Goal: Task Accomplishment & Management: Manage account settings

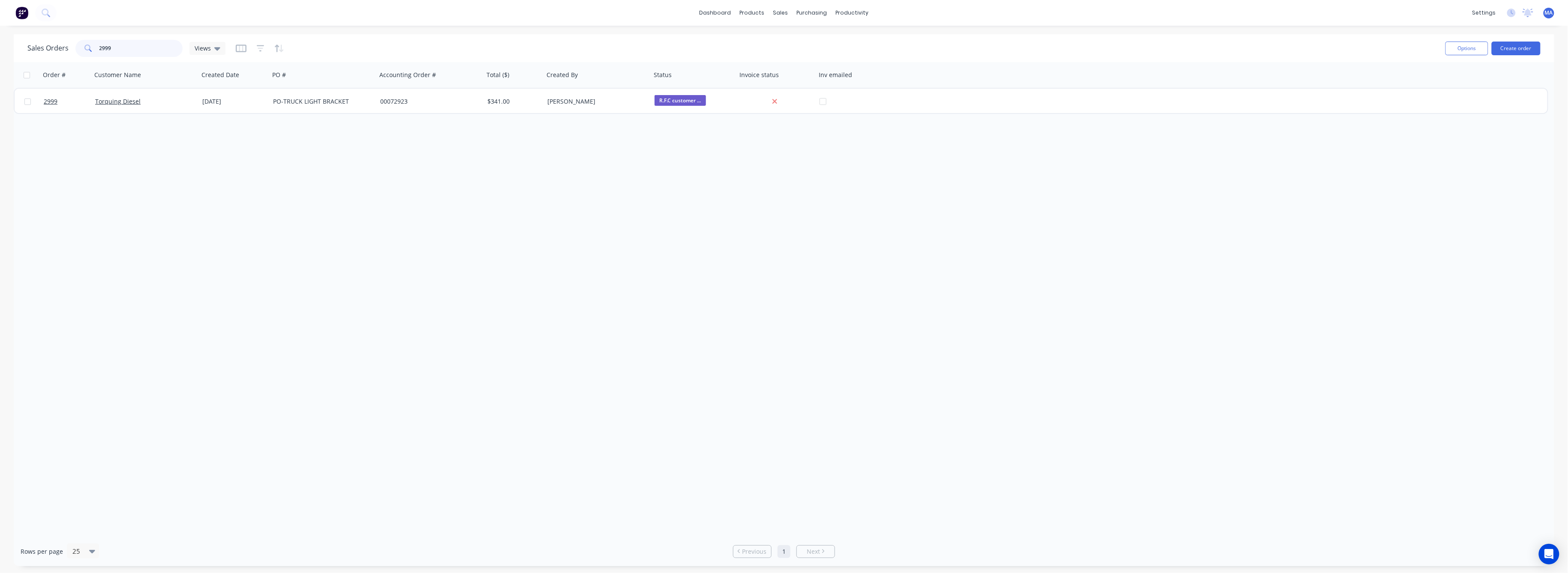
drag, startPoint x: 115, startPoint y: 46, endPoint x: 83, endPoint y: 54, distance: 33.0
click at [85, 50] on div "2999" at bounding box center [130, 48] width 108 height 17
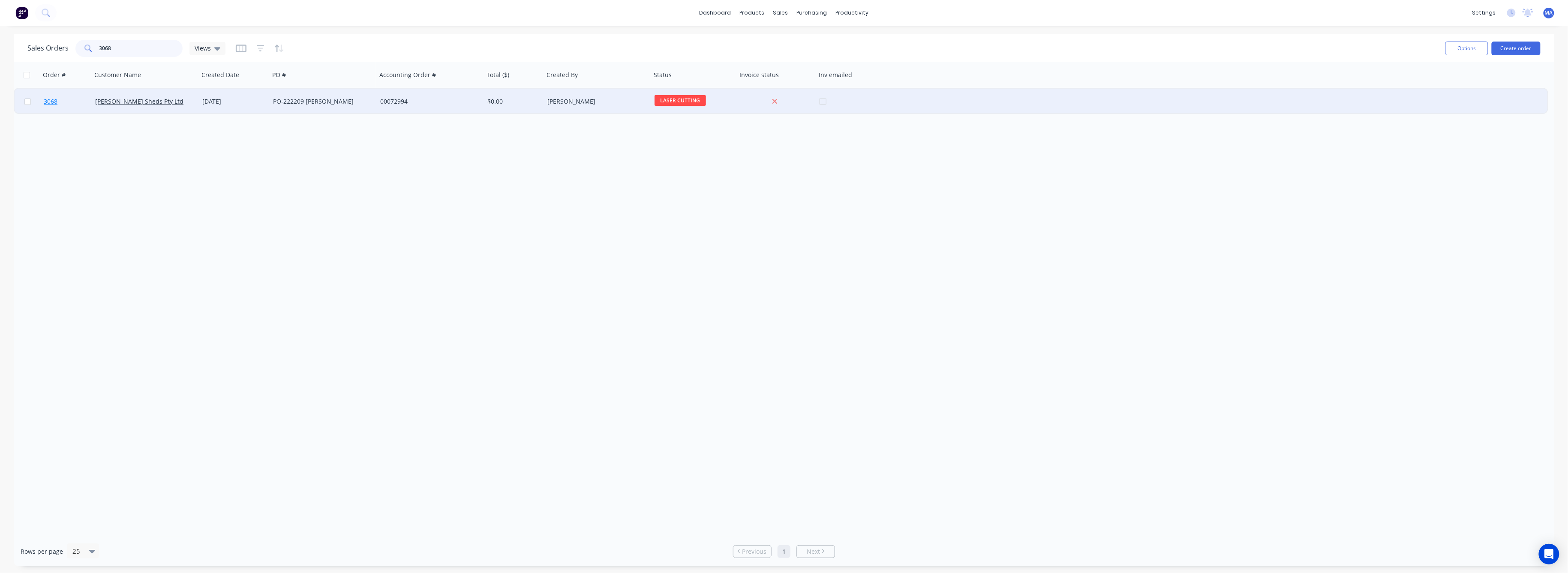
type input "3068"
click at [55, 98] on span "3068" at bounding box center [51, 101] width 14 height 9
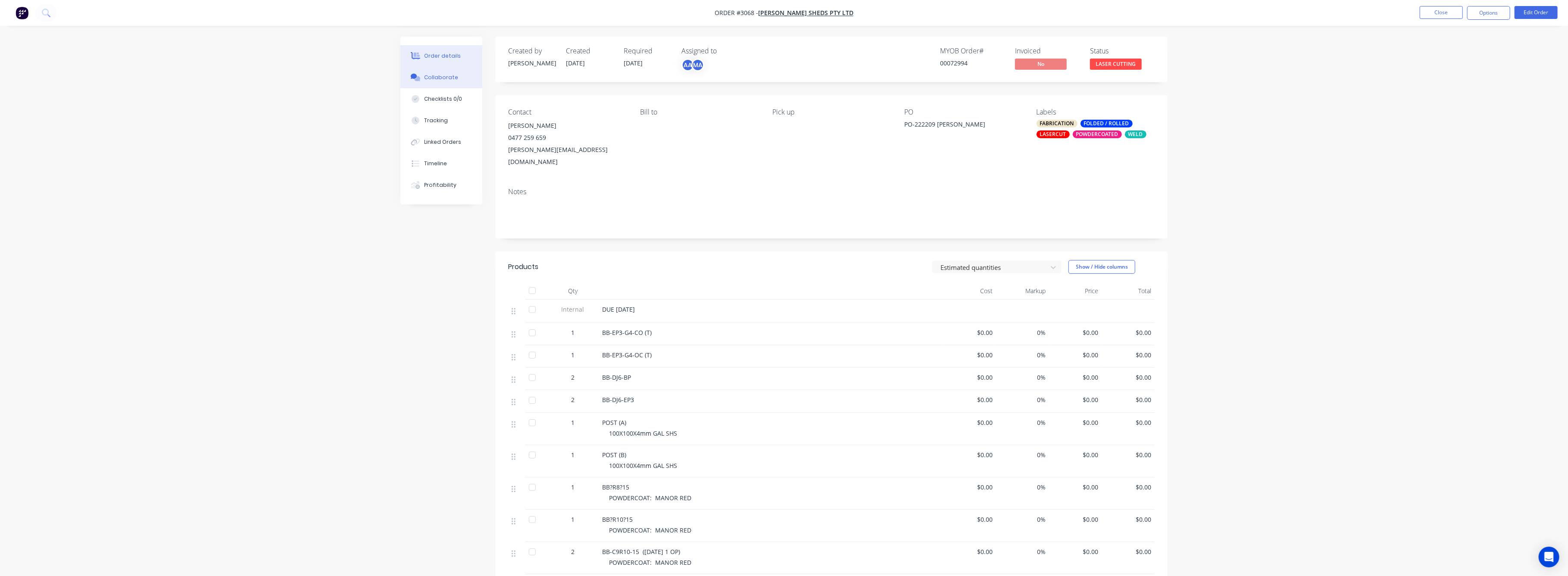
click at [442, 79] on div "Collaborate" at bounding box center [442, 77] width 34 height 8
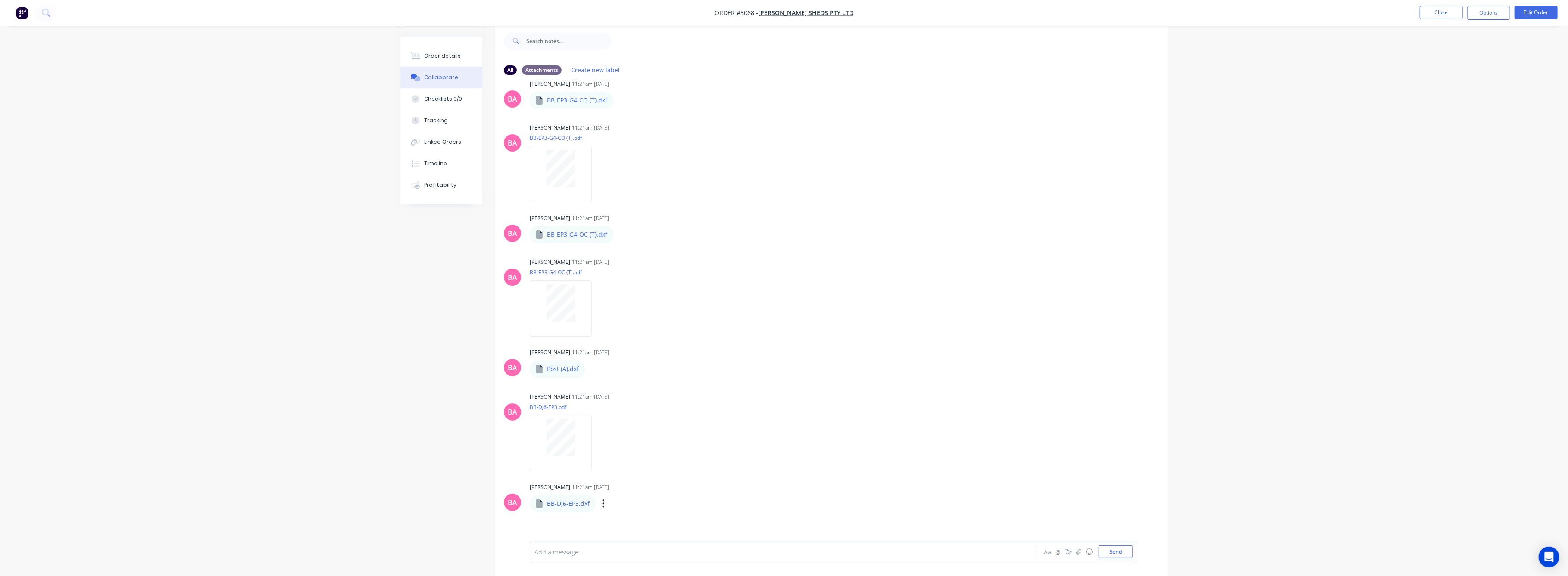
scroll to position [304, 0]
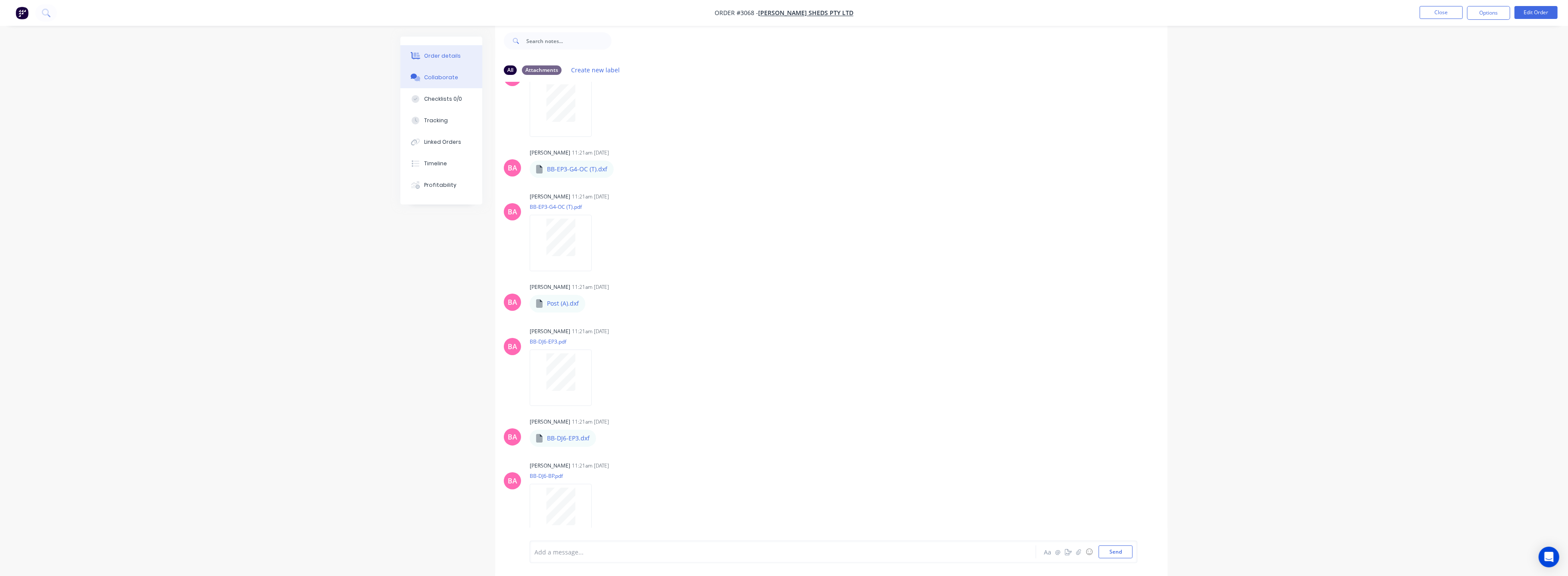
click at [440, 58] on div "Order details" at bounding box center [443, 56] width 36 height 8
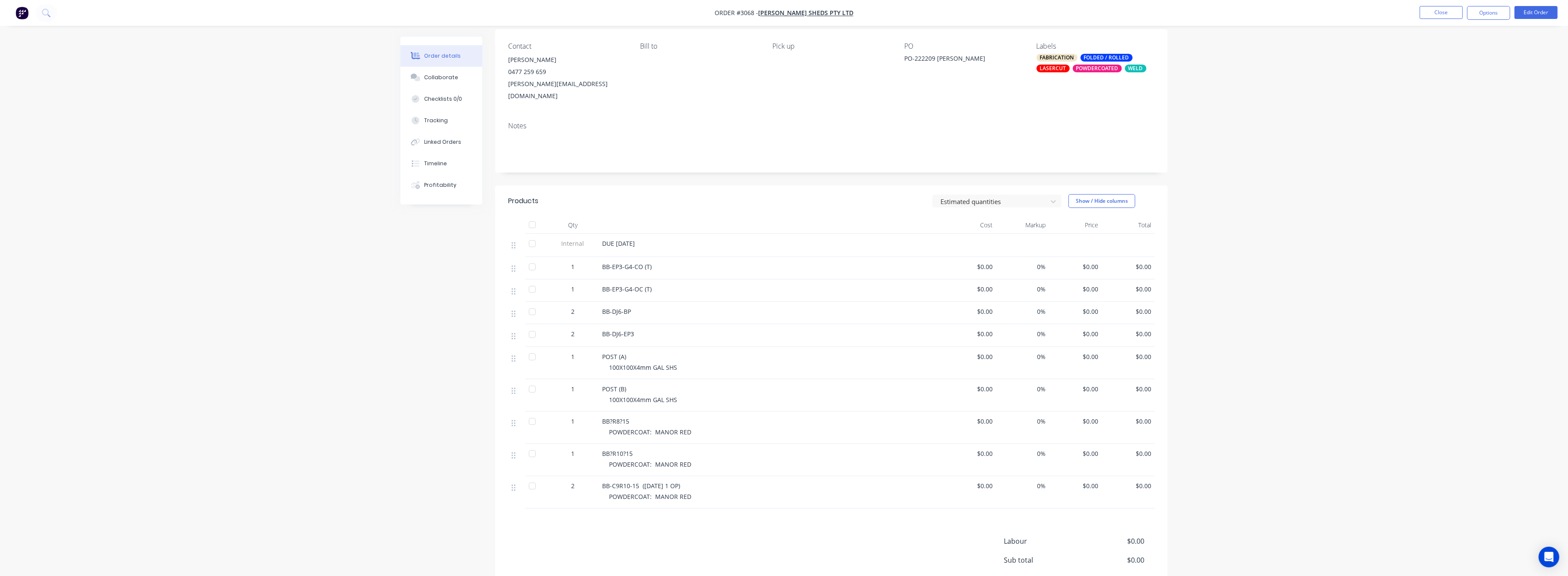
scroll to position [27, 0]
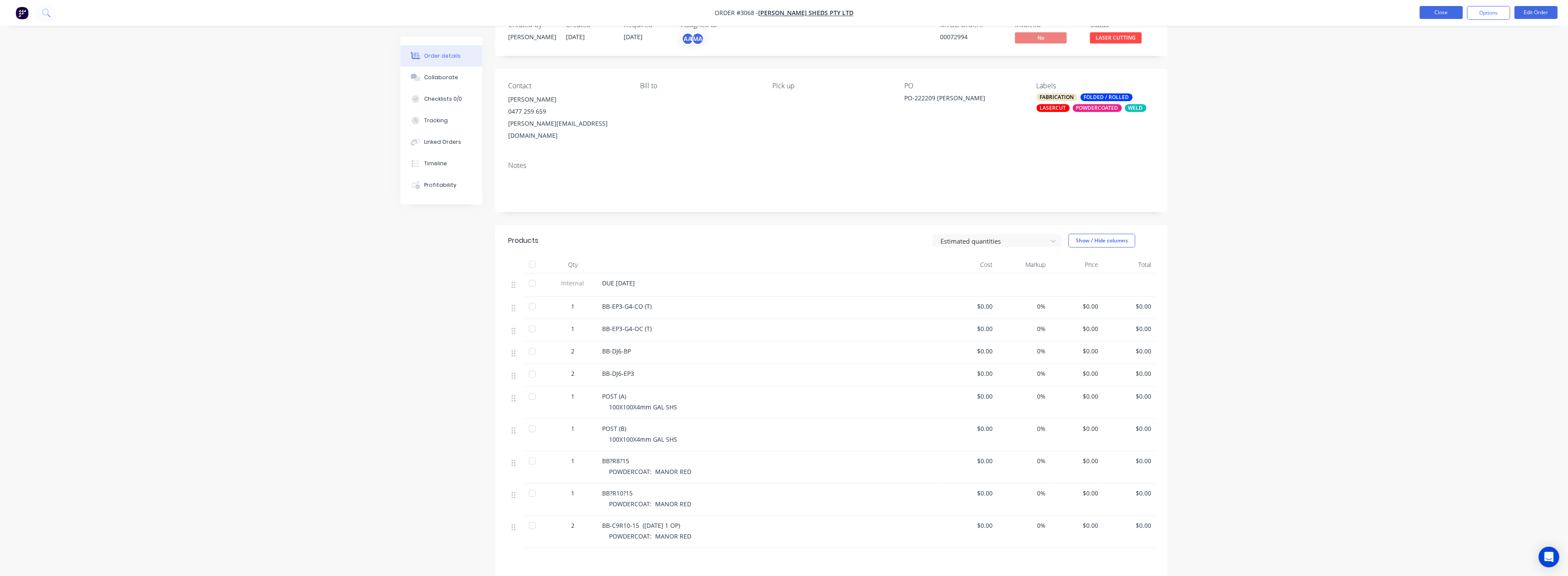
click at [1432, 16] on button "Close" at bounding box center [1441, 12] width 43 height 13
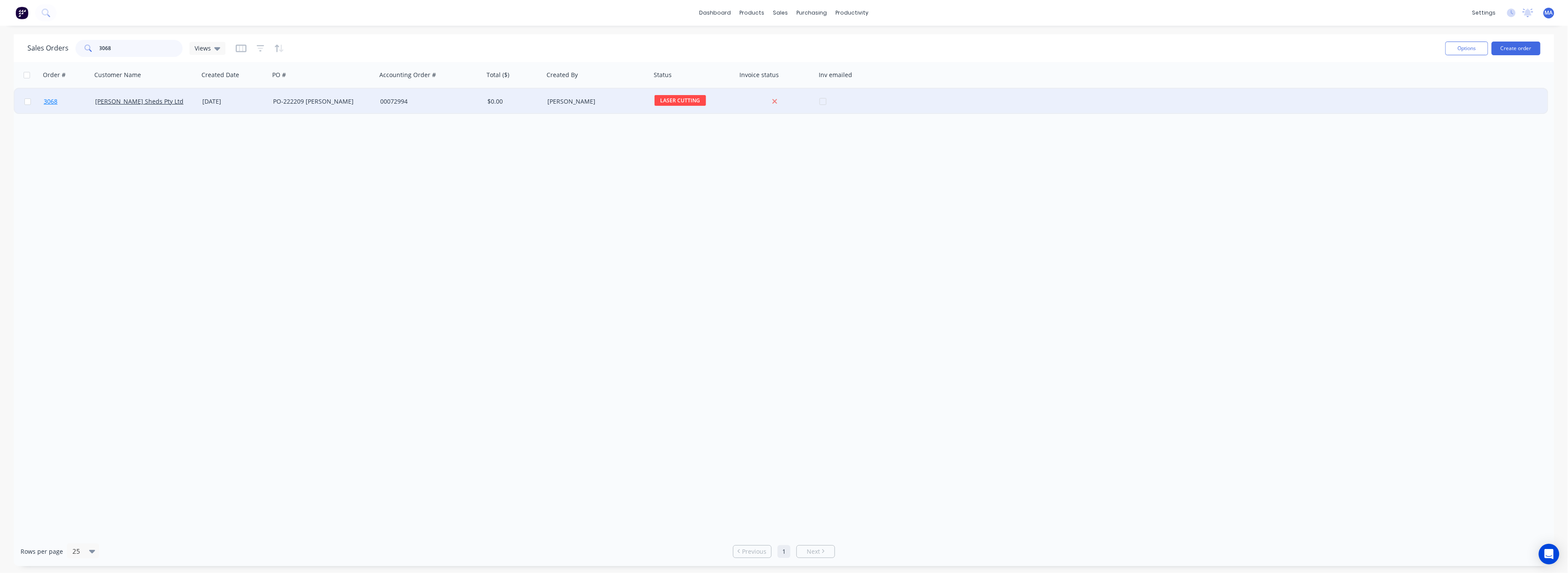
drag, startPoint x: 113, startPoint y: 46, endPoint x: 62, endPoint y: 90, distance: 67.4
click at [74, 62] on div "Sales Orders 3068 Views Options Create order Order # Customer Name Created Date…" at bounding box center [784, 301] width 1541 height 532
type input "3070"
click at [46, 100] on span "3070" at bounding box center [51, 101] width 14 height 9
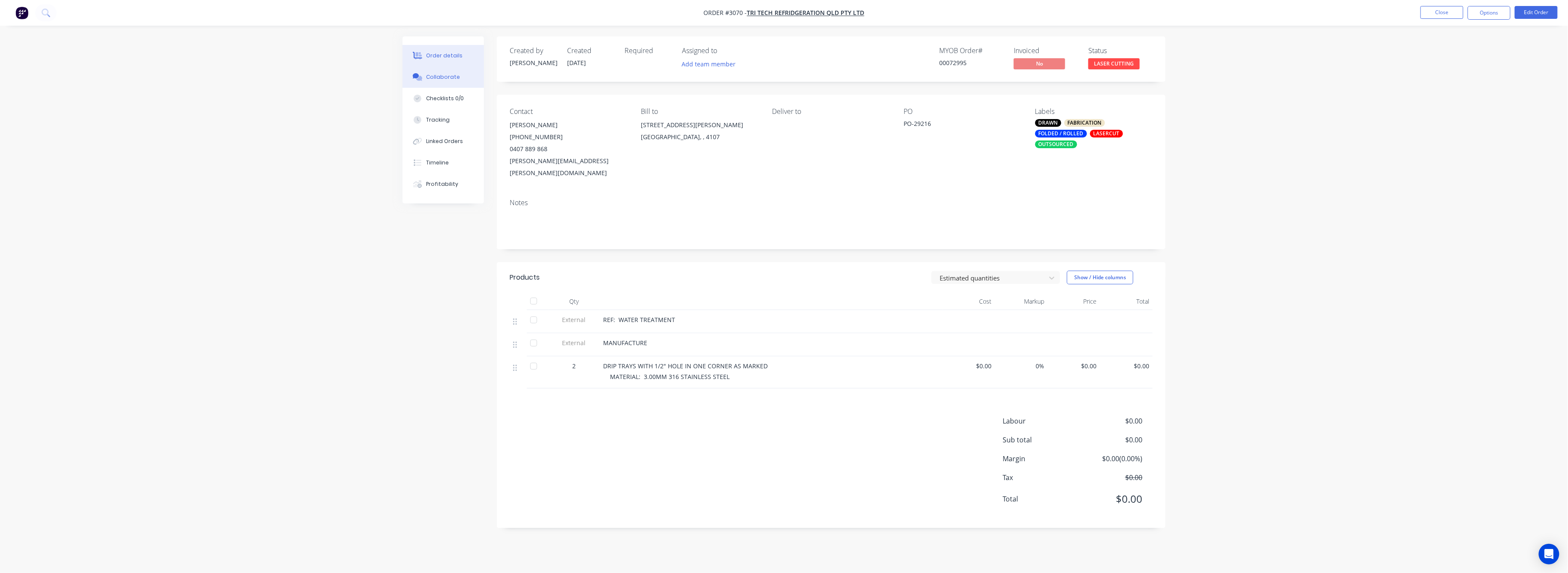
click at [442, 78] on div "Collaborate" at bounding box center [444, 77] width 34 height 8
